Goal: Obtain resource: Obtain resource

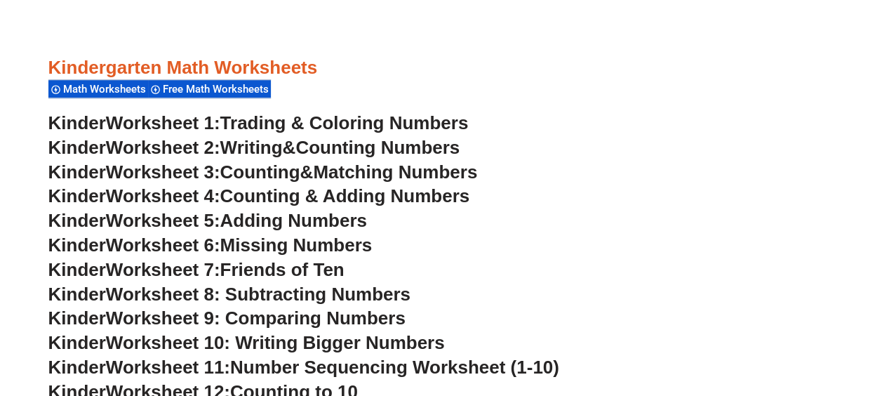
scroll to position [562, 0]
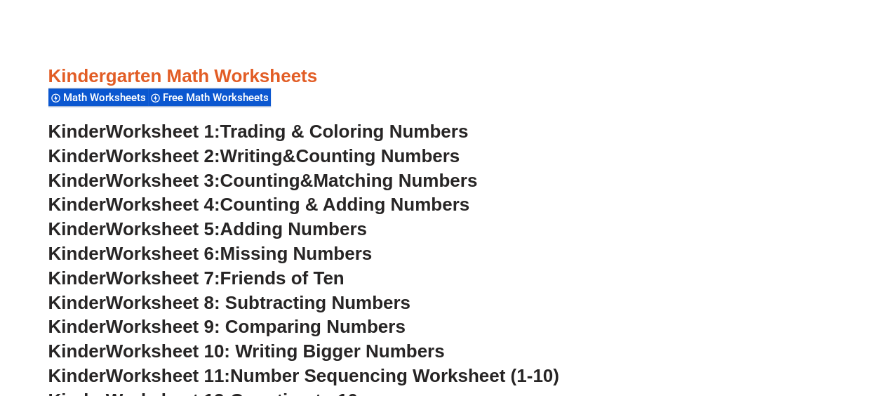
click at [403, 157] on span "Counting Numbers" at bounding box center [378, 155] width 164 height 21
click at [352, 180] on span "Matching Numbers" at bounding box center [395, 180] width 164 height 21
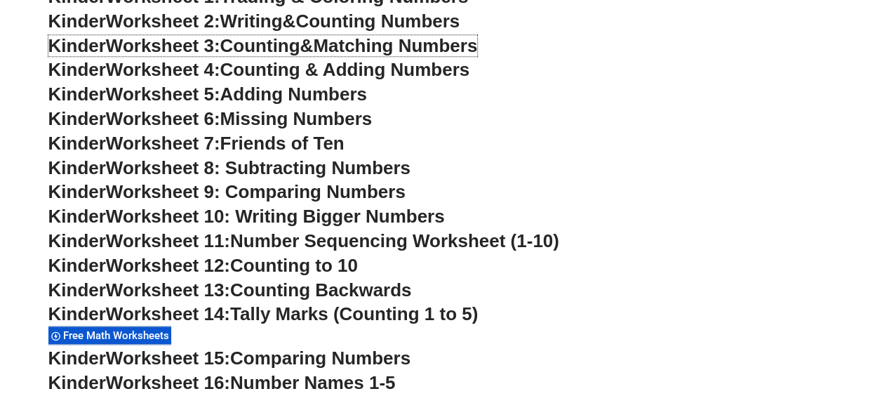
scroll to position [702, 0]
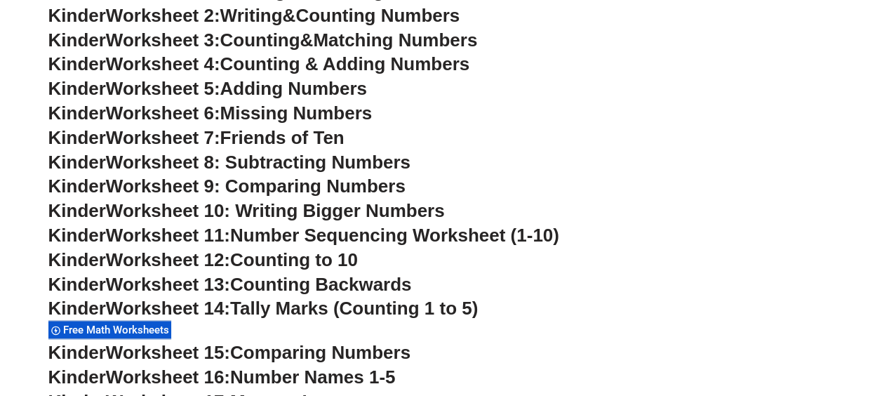
click at [359, 111] on span "Missing Numbers" at bounding box center [296, 112] width 152 height 21
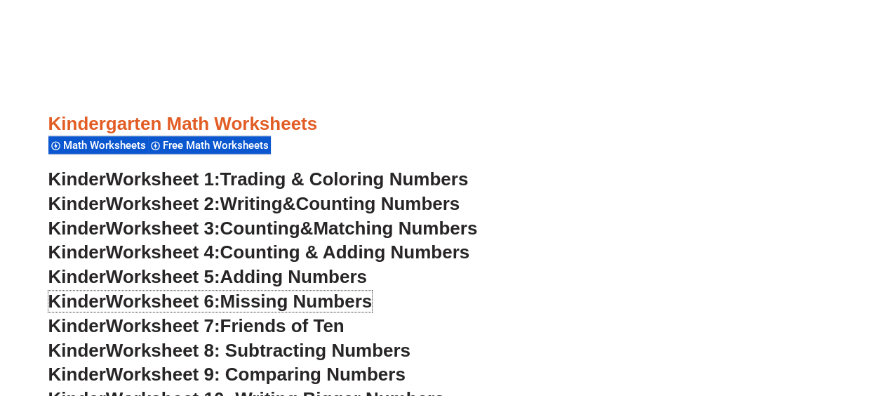
scroll to position [491, 0]
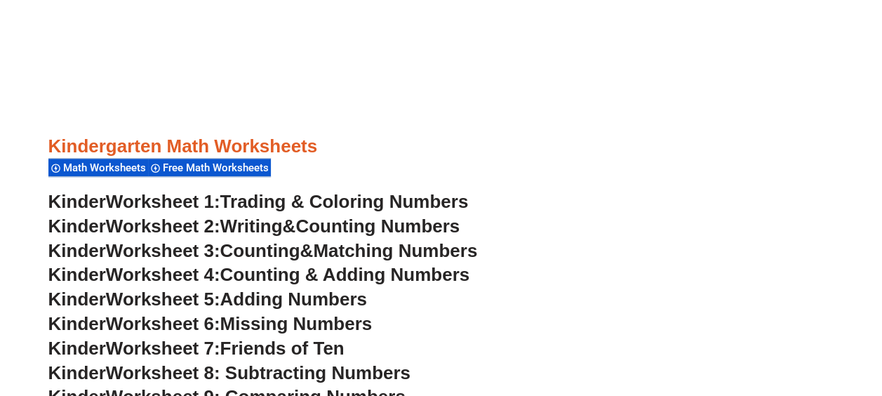
click at [331, 205] on span "Trading & Coloring Numbers" at bounding box center [344, 201] width 249 height 21
click at [414, 227] on span "Counting Numbers" at bounding box center [378, 226] width 164 height 21
click at [258, 191] on h3 "Kinder Worksheet 1: Trading & Coloring Numbers" at bounding box center [441, 202] width 786 height 24
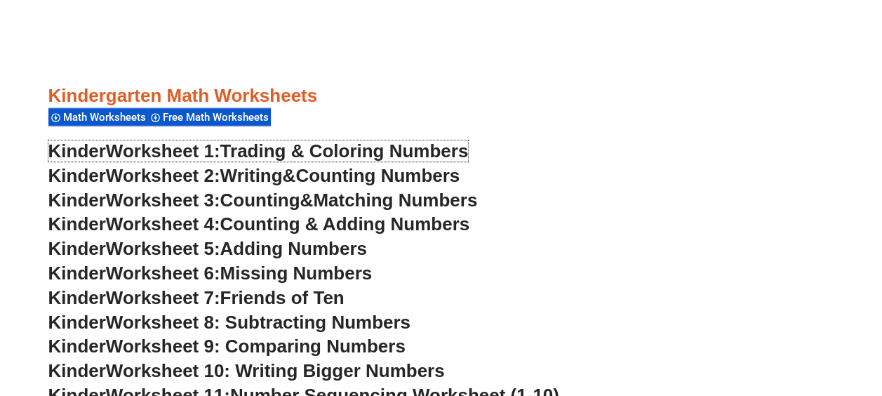
scroll to position [562, 0]
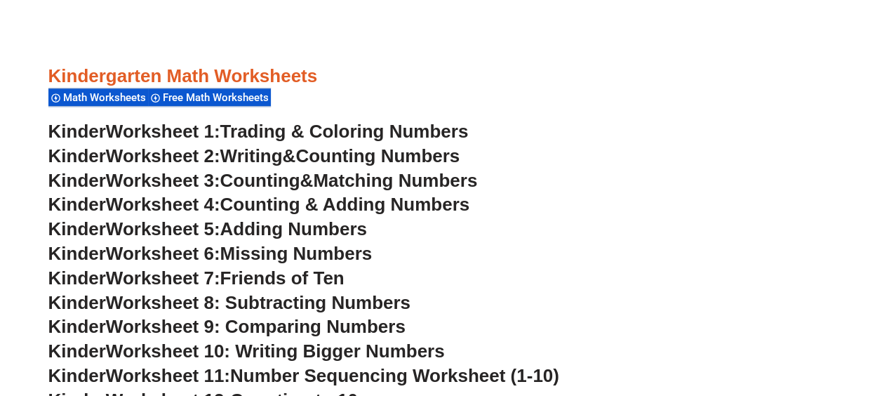
click at [330, 282] on span "Friends of Ten" at bounding box center [282, 277] width 124 height 21
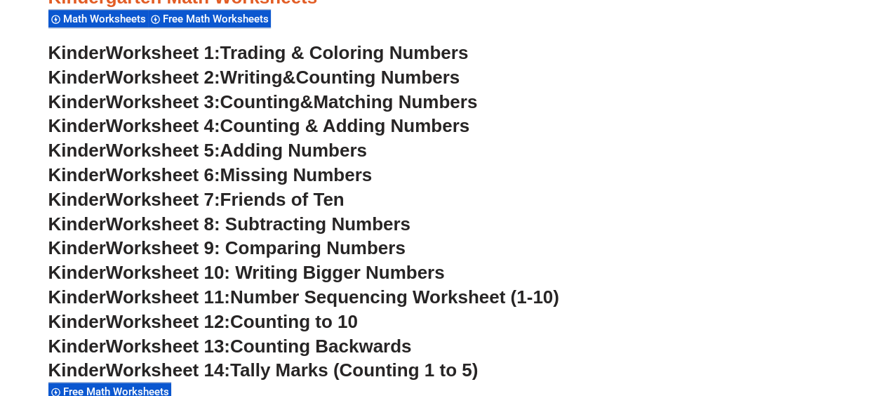
scroll to position [702, 0]
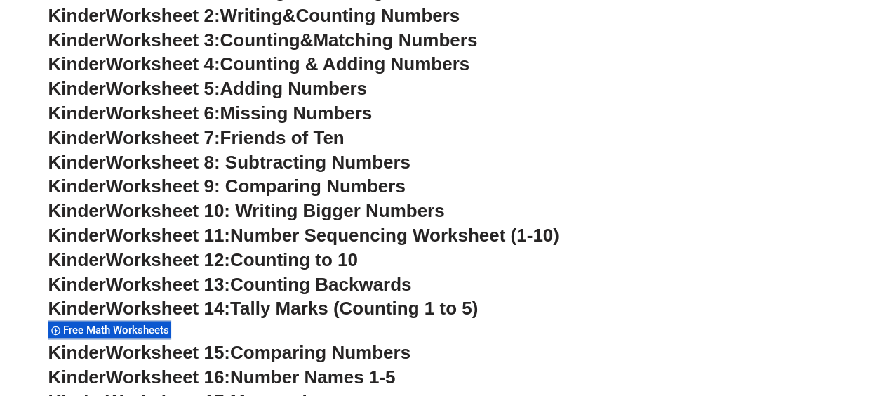
click at [290, 237] on span "Number Sequencing Worksheet (1-10)" at bounding box center [394, 235] width 329 height 21
click at [505, 220] on h3 "Kinder Worksheet 10: Writing Bigger Numbers" at bounding box center [441, 211] width 786 height 24
click at [330, 237] on span "Number Sequencing Worksheet (1-10)" at bounding box center [394, 235] width 329 height 21
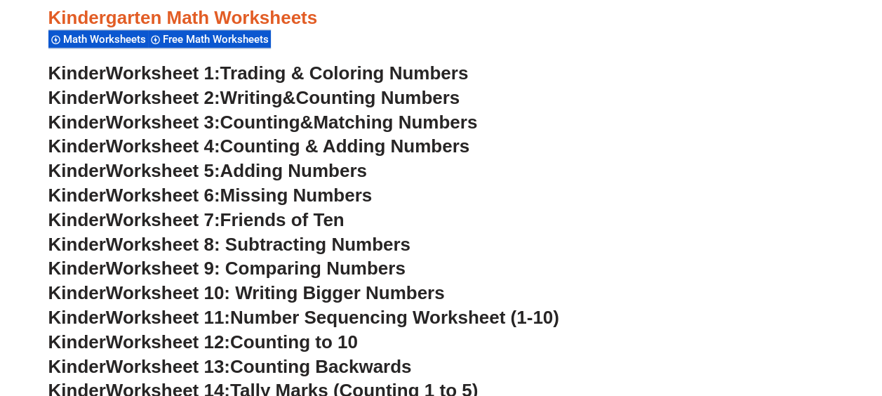
scroll to position [632, 0]
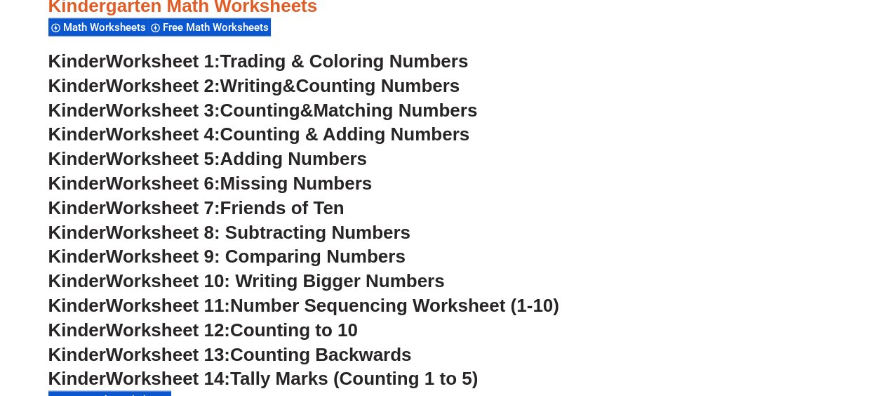
click at [344, 62] on span "Trading & Coloring Numbers" at bounding box center [344, 61] width 249 height 21
